Goal: Task Accomplishment & Management: Use online tool/utility

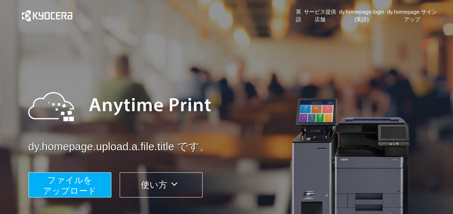
click at [84, 186] on span "ファイルを アップロード" at bounding box center [70, 185] width 54 height 21
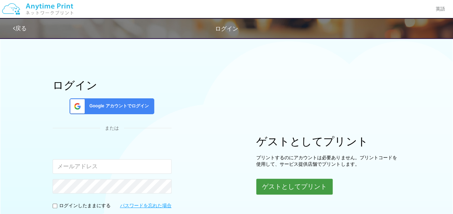
click at [275, 187] on button "ゲストとしてプリント" at bounding box center [294, 187] width 76 height 16
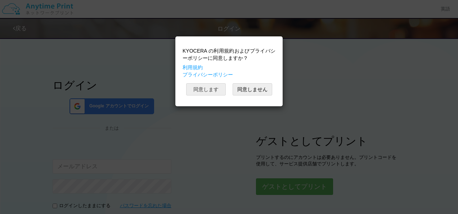
click at [207, 92] on button "同意します" at bounding box center [206, 89] width 40 height 12
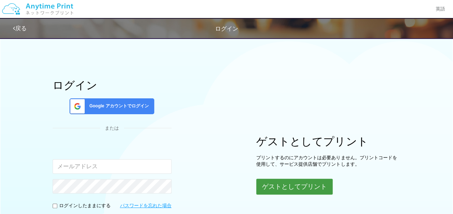
click at [295, 182] on button "ゲストとしてプリント" at bounding box center [294, 187] width 76 height 16
click at [274, 184] on button "ゲストとしてプリント" at bounding box center [294, 187] width 76 height 16
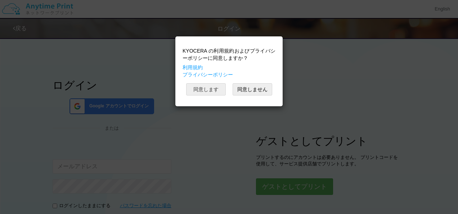
click at [215, 87] on button "同意します" at bounding box center [206, 89] width 40 height 12
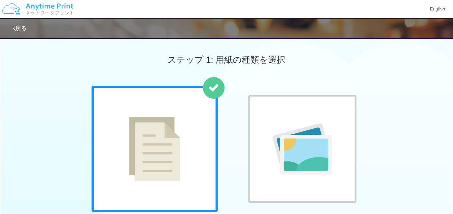
click at [166, 123] on img at bounding box center [154, 149] width 51 height 64
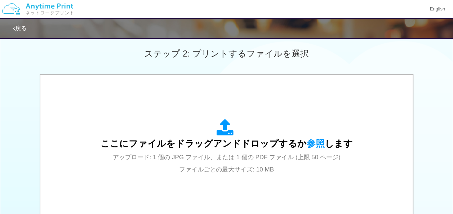
scroll to position [252, 0]
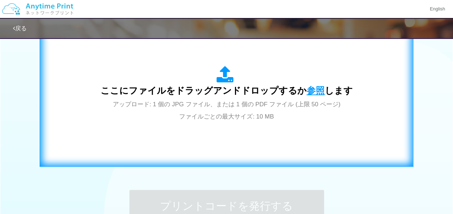
click at [309, 88] on span "参照" at bounding box center [315, 90] width 18 height 10
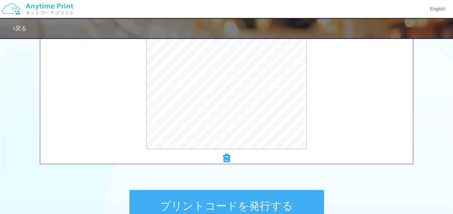
click at [207, 200] on button "プリントコードを発行する" at bounding box center [226, 206] width 194 height 32
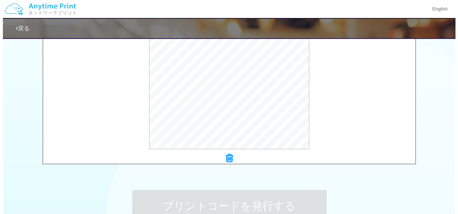
scroll to position [0, 0]
